Goal: Obtain resource: Obtain resource

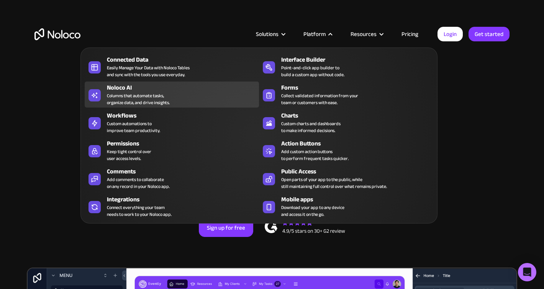
click at [170, 93] on div "Noloco AI Columns that automate tasks, organize data, and drive insights." at bounding box center [181, 94] width 148 height 23
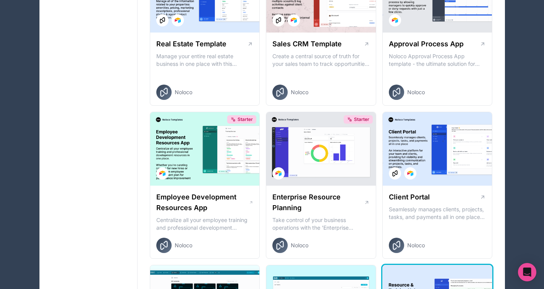
scroll to position [543, 0]
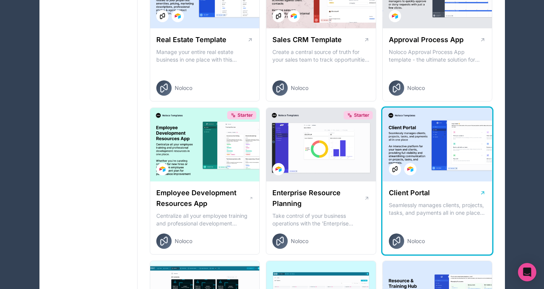
click at [432, 148] on div at bounding box center [438, 145] width 110 height 74
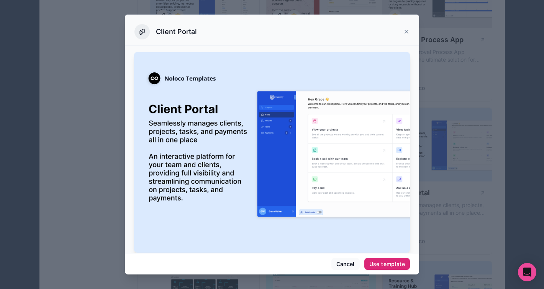
click at [381, 265] on div "Use template" at bounding box center [388, 264] width 36 height 7
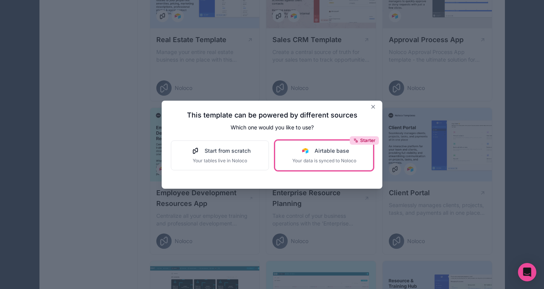
click at [326, 167] on button "Starter Airtable base Your data is synced to Noloco" at bounding box center [324, 156] width 98 height 30
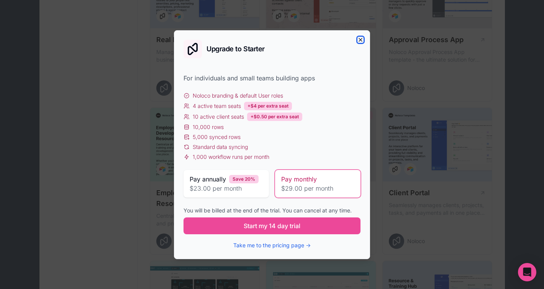
click at [362, 38] on icon "button" at bounding box center [361, 40] width 6 height 6
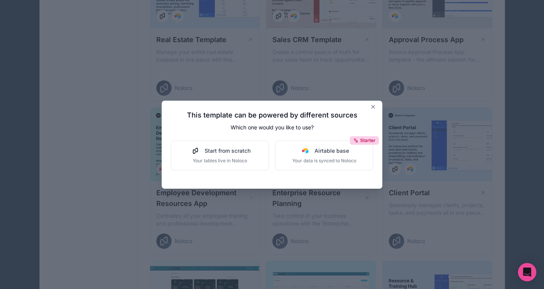
click at [372, 103] on div "This template can be powered by different sources Which one would you like to u…" at bounding box center [272, 145] width 221 height 88
click at [373, 108] on icon at bounding box center [373, 107] width 6 height 6
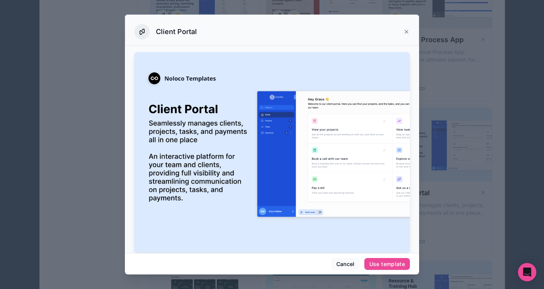
click at [409, 32] on icon at bounding box center [407, 32] width 6 height 6
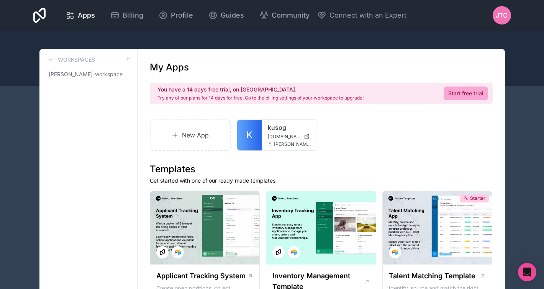
click at [479, 42] on div at bounding box center [272, 58] width 544 height 55
click at [479, 48] on div at bounding box center [272, 58] width 544 height 55
click at [51, 58] on icon at bounding box center [50, 60] width 6 height 6
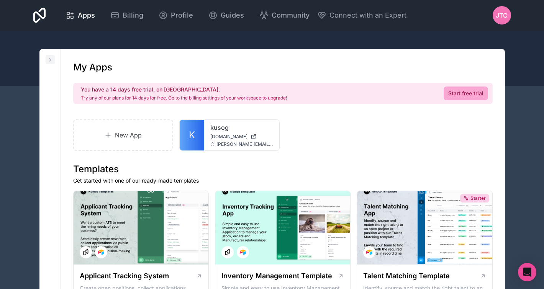
click at [51, 58] on icon at bounding box center [50, 60] width 6 height 6
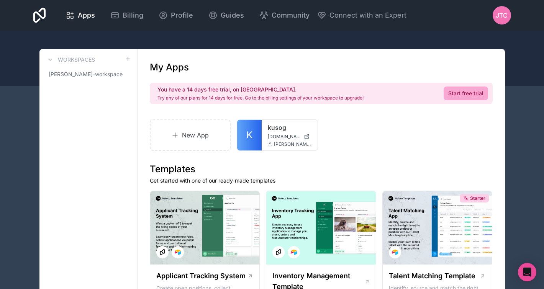
click at [49, 28] on div "Apps Billing Profile Guides Community Connect with an Expert JTC Billing Profil…" at bounding box center [272, 15] width 490 height 31
click at [260, 141] on link "K" at bounding box center [249, 135] width 25 height 31
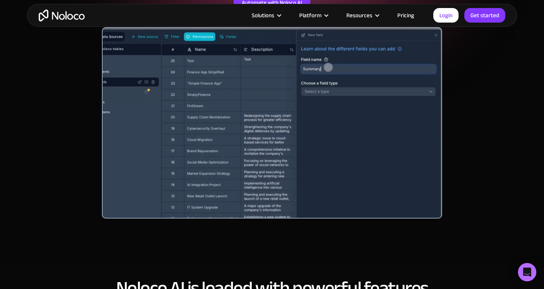
scroll to position [264, 0]
